Goal: Information Seeking & Learning: Learn about a topic

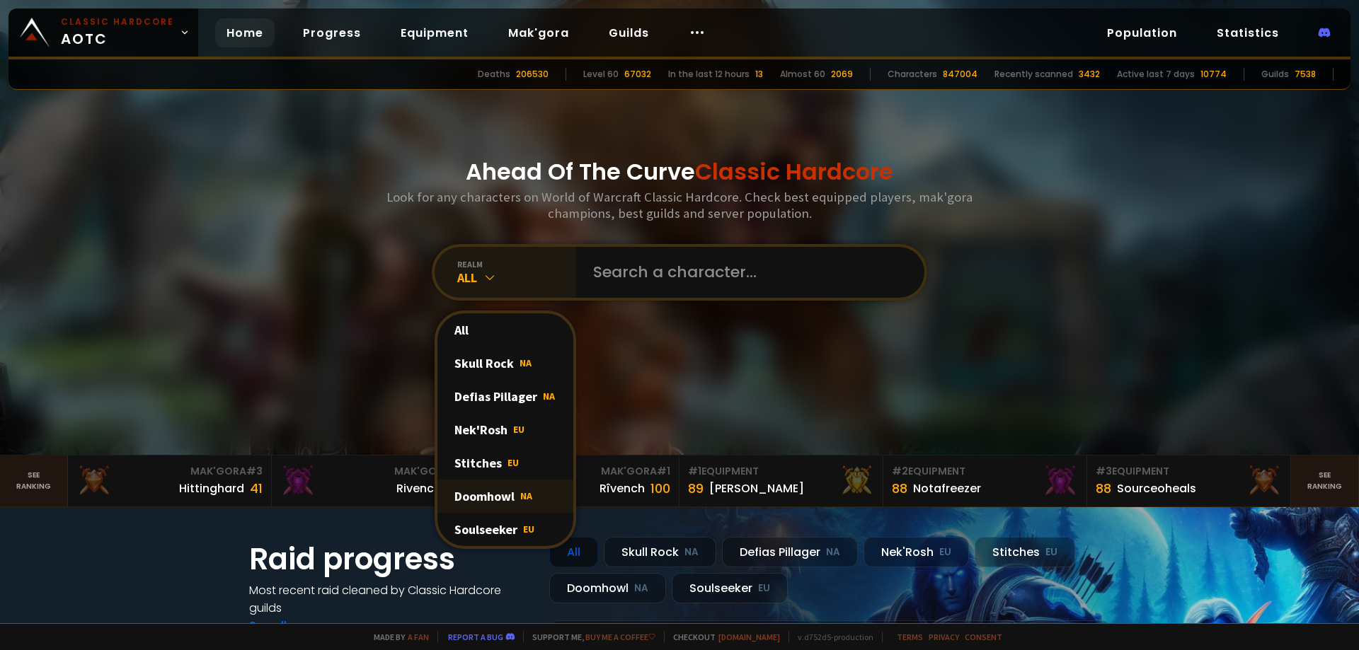
click at [489, 488] on div "Doomhowl NA" at bounding box center [505, 496] width 136 height 33
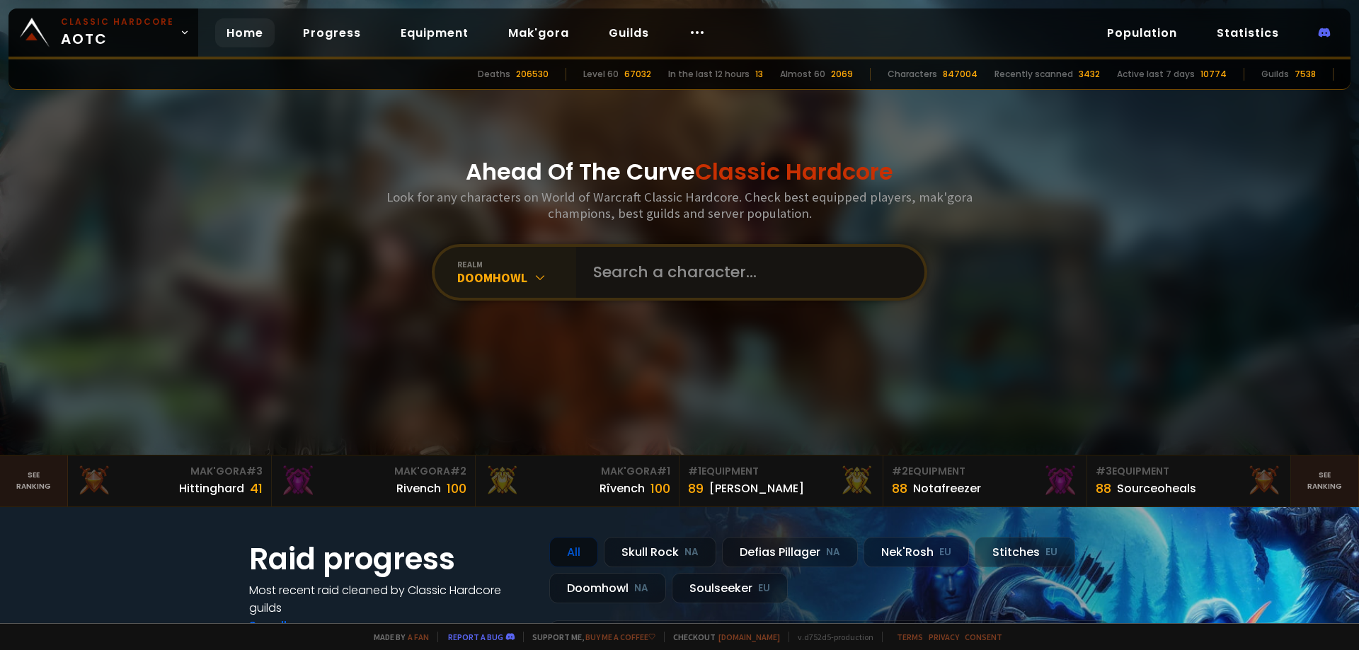
click at [668, 264] on input "text" at bounding box center [745, 272] width 323 height 51
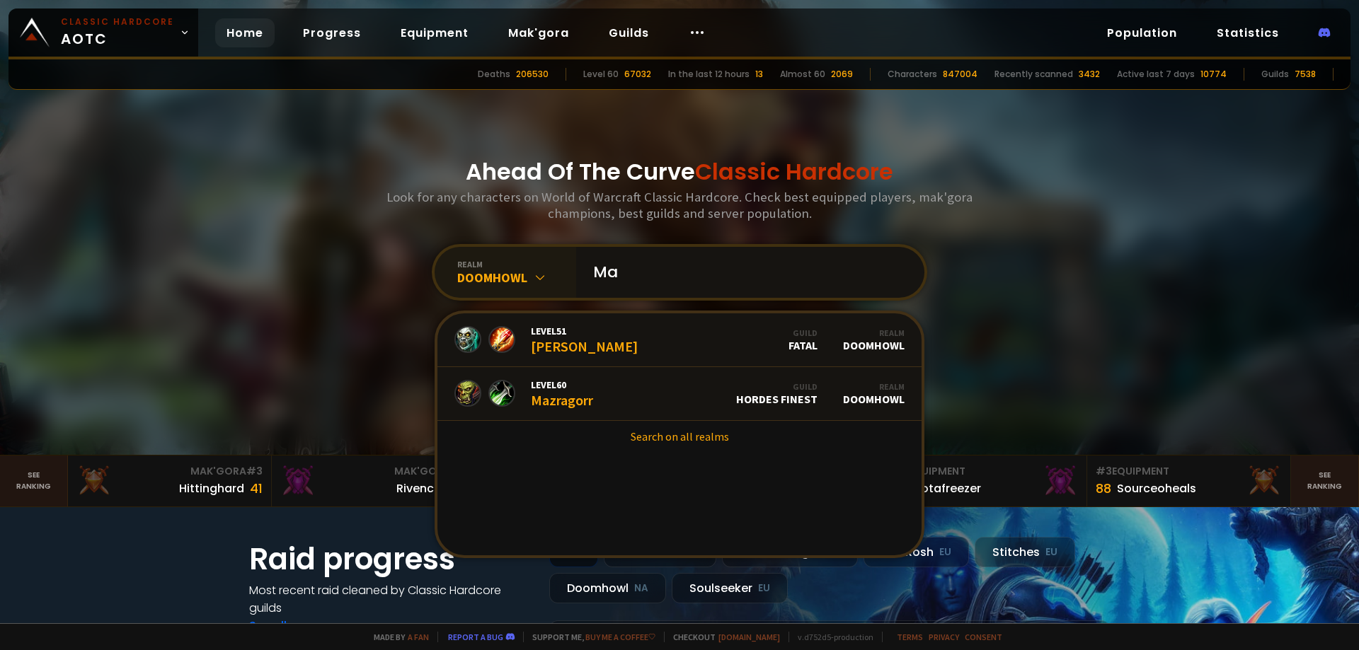
type input "M"
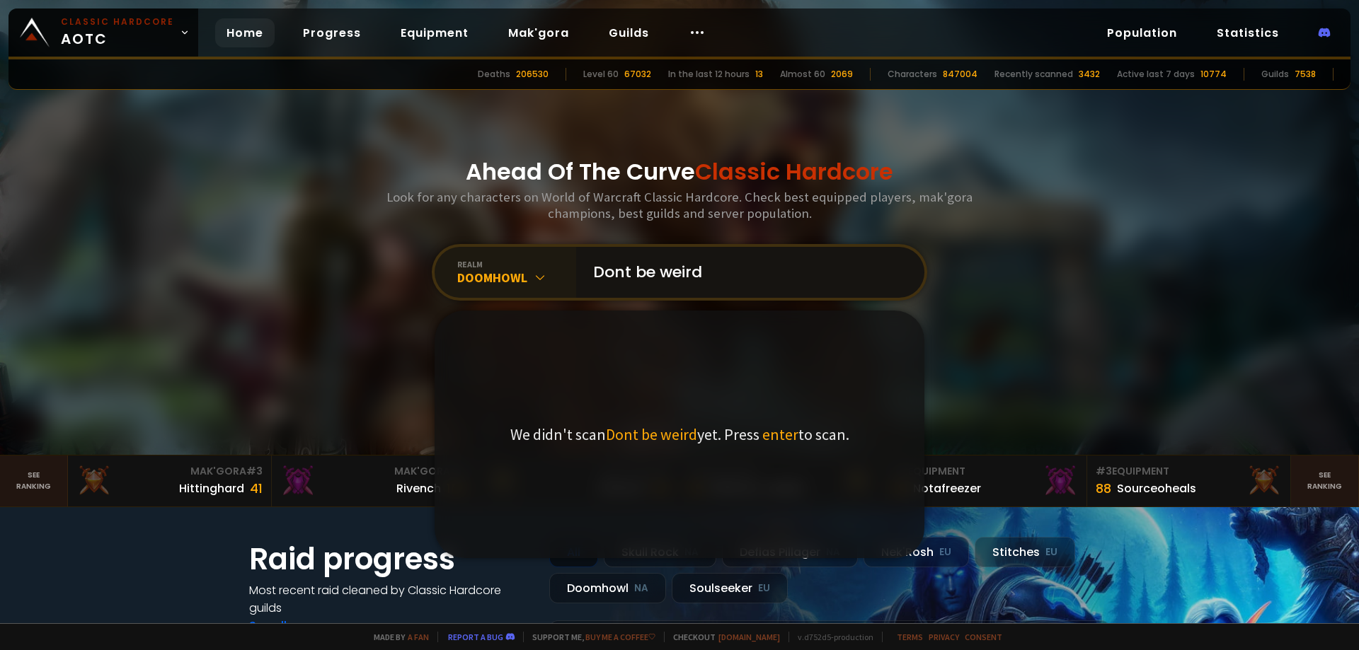
type input "Dont be weird"
click at [294, 192] on div "Ahead Of The Curve Classic Hardcore Look for any characters on World of Warcraf…" at bounding box center [679, 227] width 853 height 455
click at [606, 30] on link "Guilds" at bounding box center [628, 32] width 63 height 29
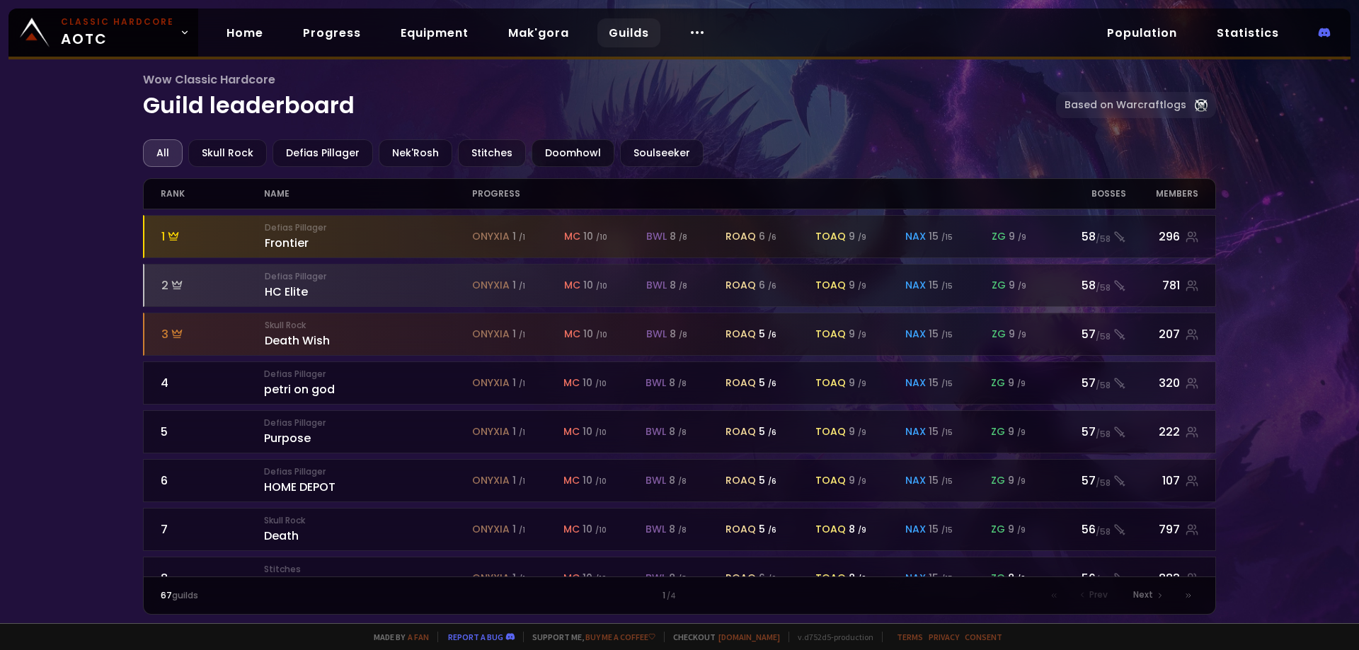
click at [548, 150] on div "Doomhowl" at bounding box center [572, 153] width 83 height 28
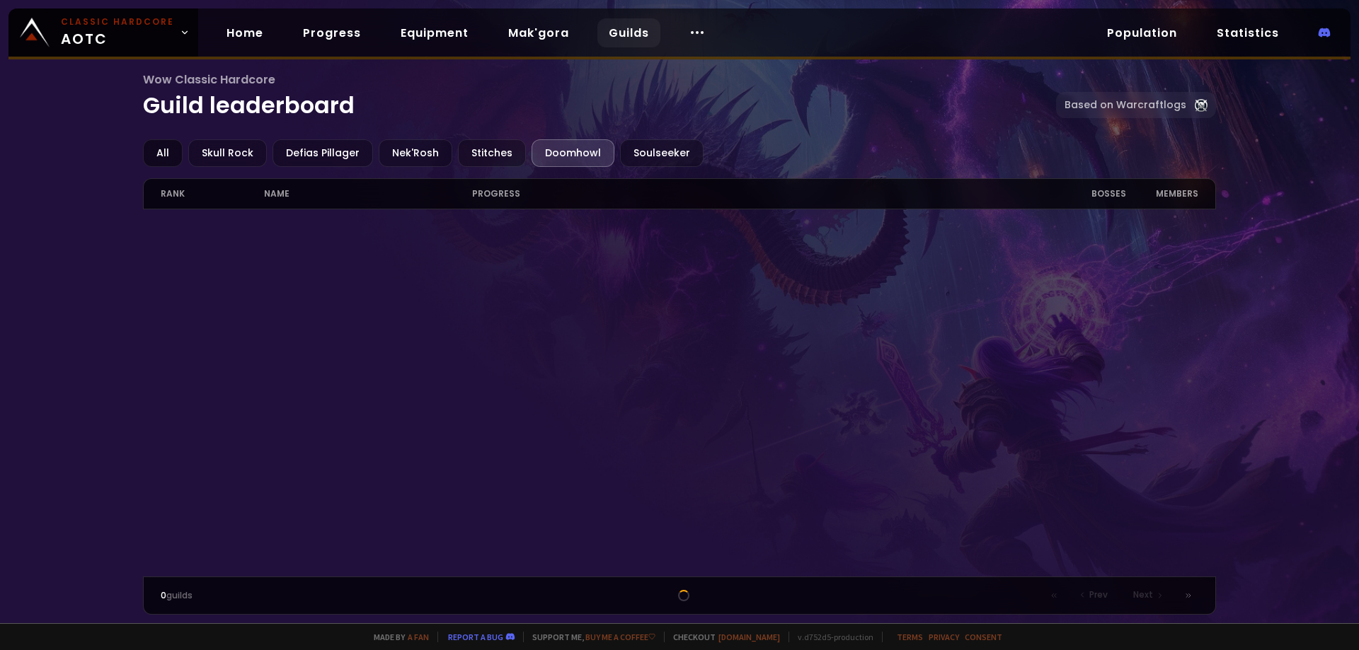
click at [158, 157] on div "All" at bounding box center [163, 153] width 40 height 28
